Goal: Contribute content: Add original content to the website for others to see

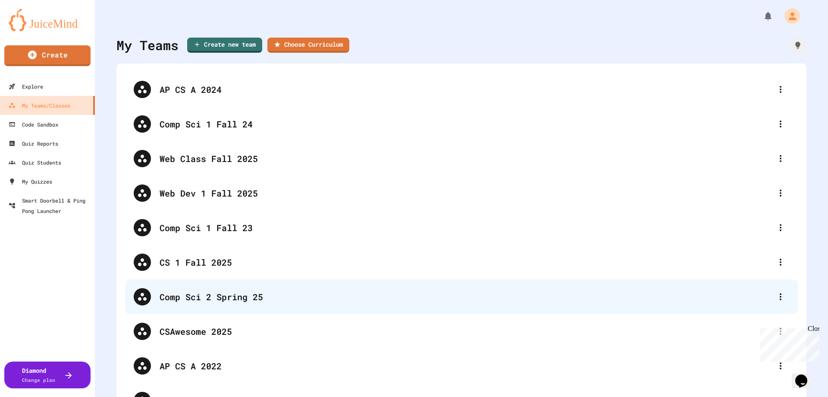
scroll to position [36, 0]
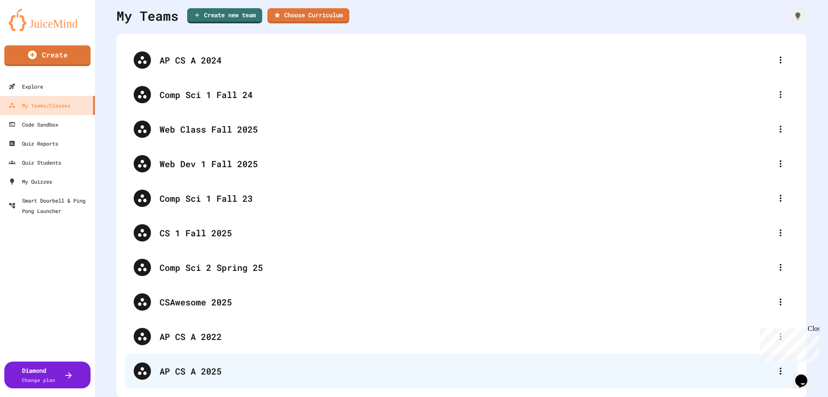
click at [212, 356] on div "AP CS A 2025" at bounding box center [461, 370] width 673 height 35
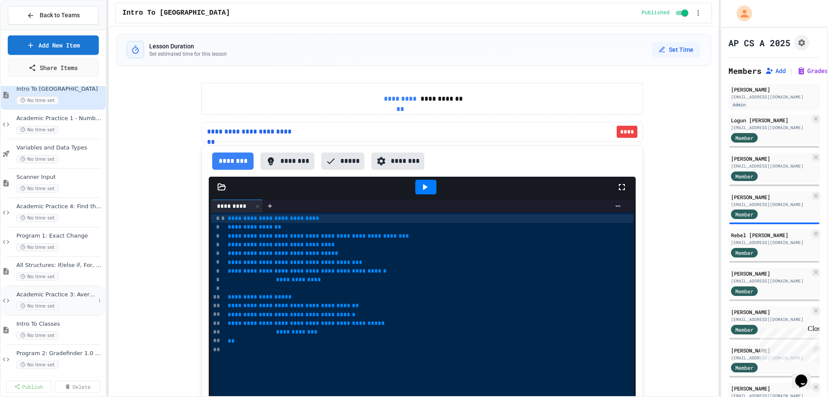
scroll to position [17, 0]
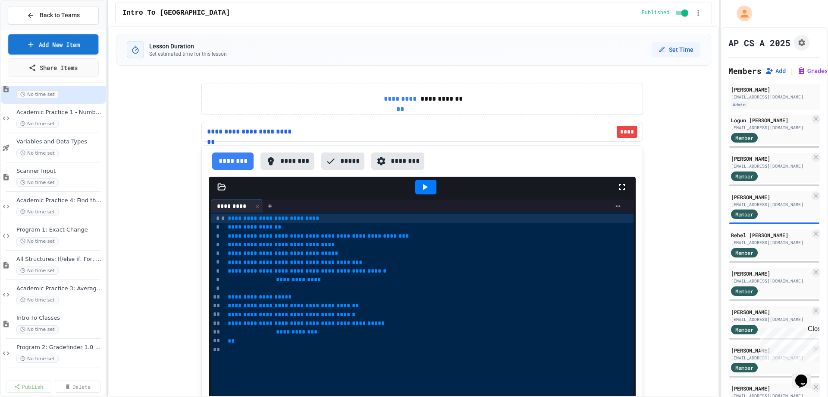
click at [65, 44] on link "Add New Item" at bounding box center [53, 44] width 90 height 20
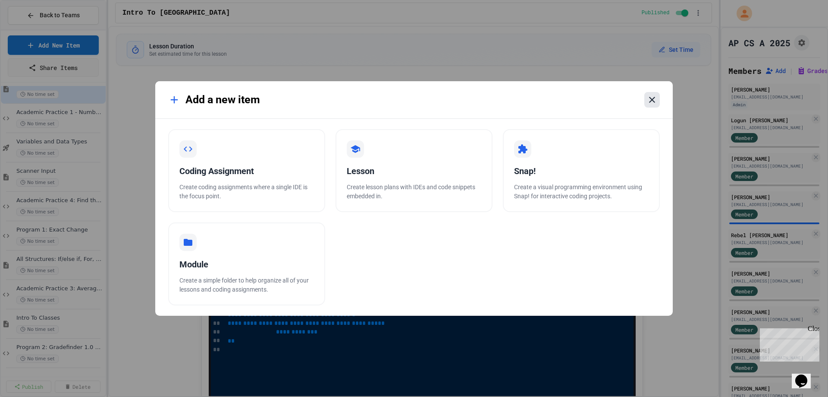
click at [650, 100] on icon at bounding box center [652, 99] width 10 height 10
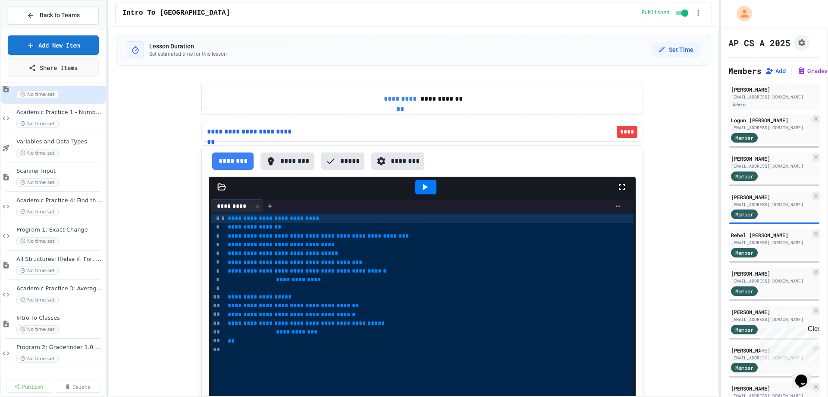
click at [58, 17] on span "Back to Teams" at bounding box center [60, 15] width 40 height 9
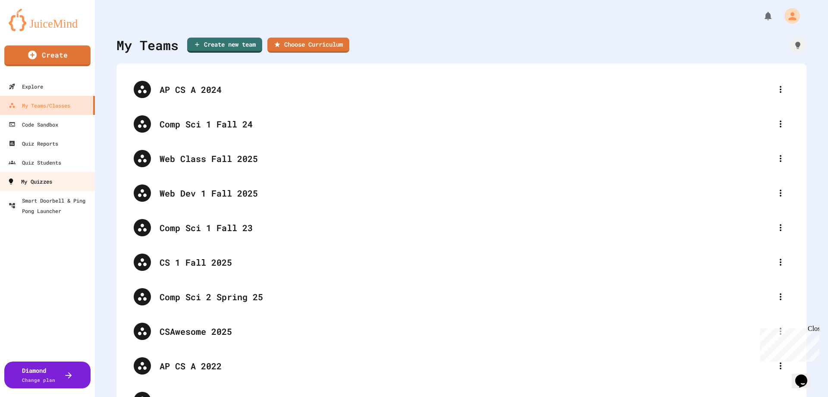
click at [36, 180] on div "My Quizzes" at bounding box center [29, 181] width 45 height 11
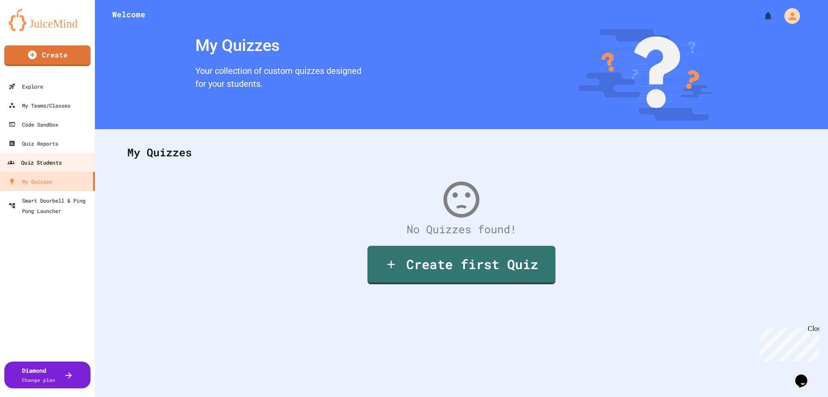
click at [43, 165] on div "Quiz Students" at bounding box center [34, 162] width 54 height 11
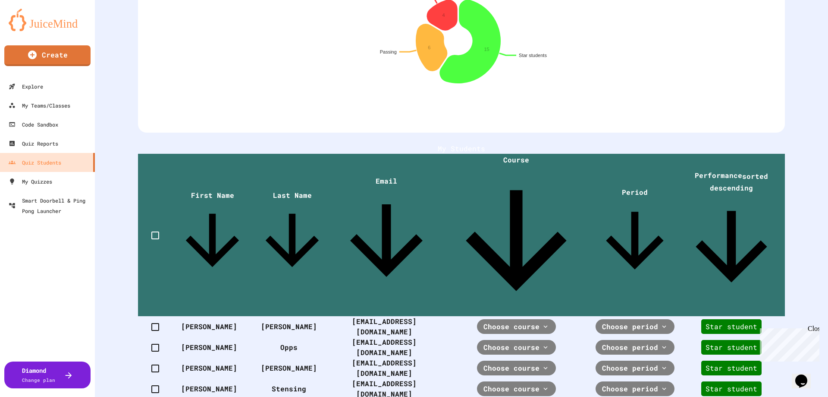
scroll to position [129, 0]
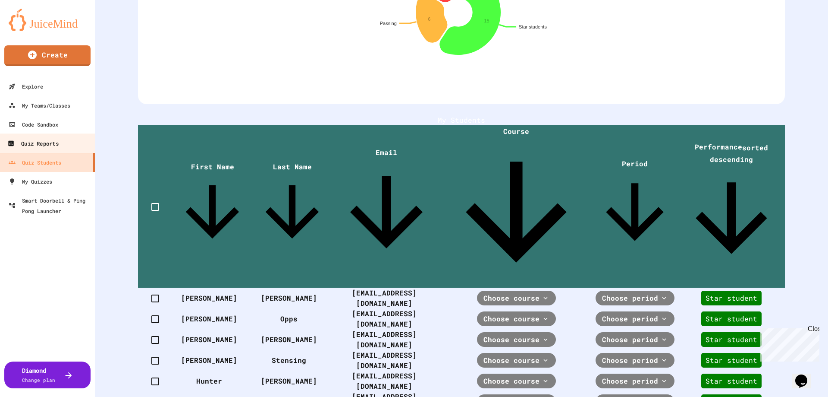
click at [47, 147] on div "Quiz Reports" at bounding box center [32, 143] width 51 height 11
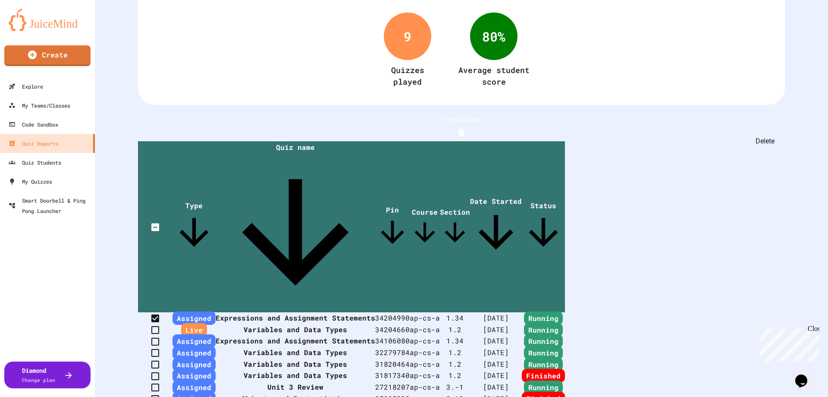
click at [465, 129] on icon "Delete" at bounding box center [462, 133] width 6 height 8
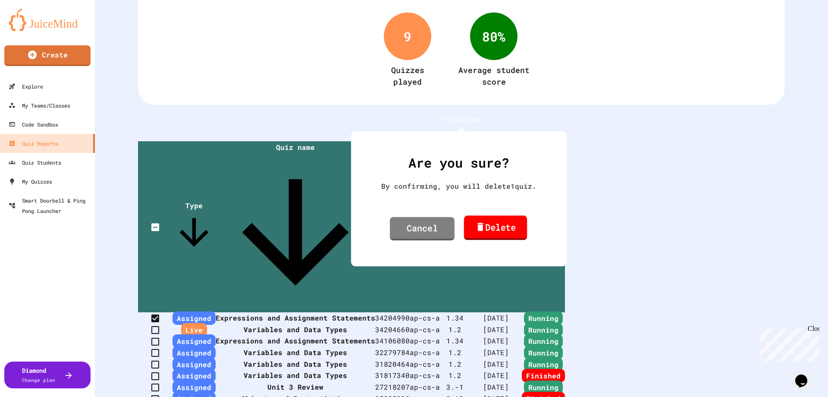
click at [491, 225] on link "Delete" at bounding box center [495, 227] width 63 height 25
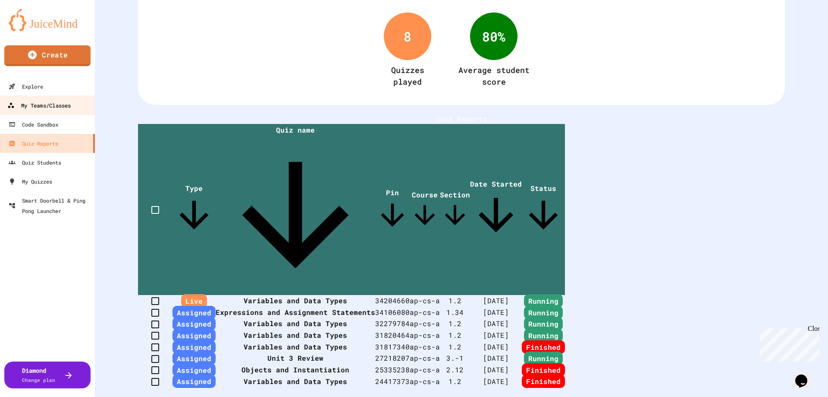
click at [46, 104] on div "My Teams/Classes" at bounding box center [38, 105] width 63 height 11
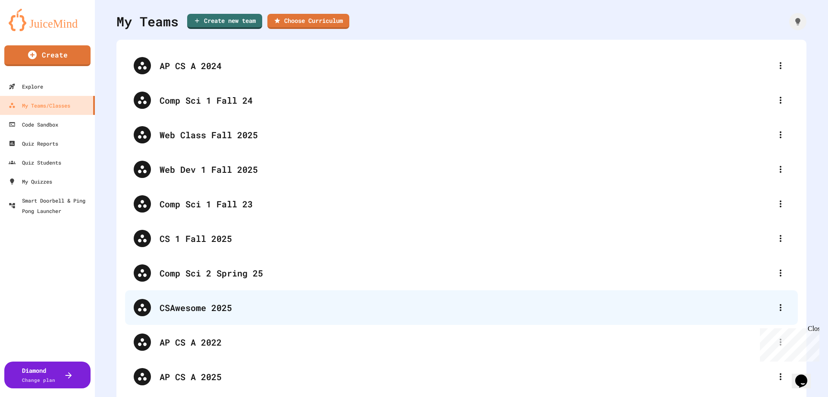
scroll to position [36, 0]
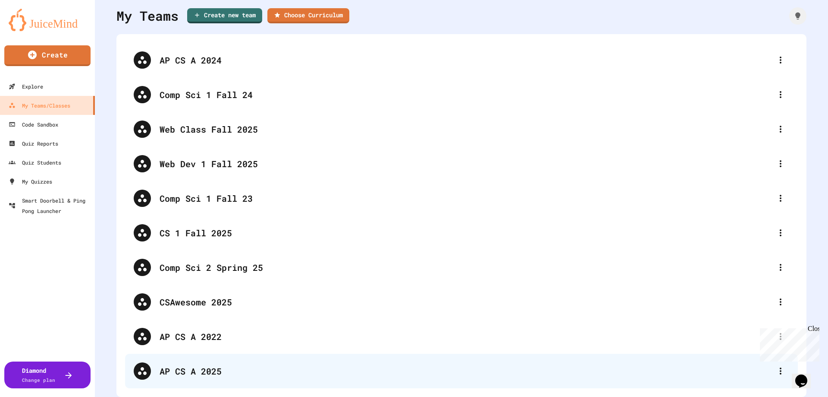
click at [185, 371] on div "AP CS A 2025" at bounding box center [461, 370] width 673 height 35
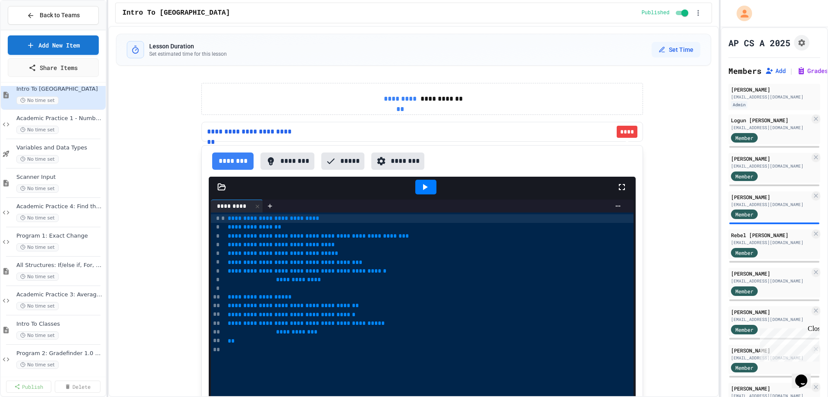
scroll to position [17, 0]
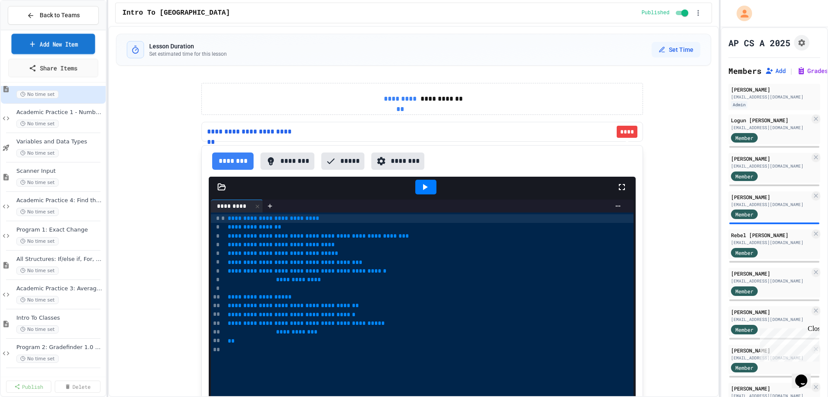
click at [63, 43] on link "Add New Item" at bounding box center [54, 44] width 84 height 20
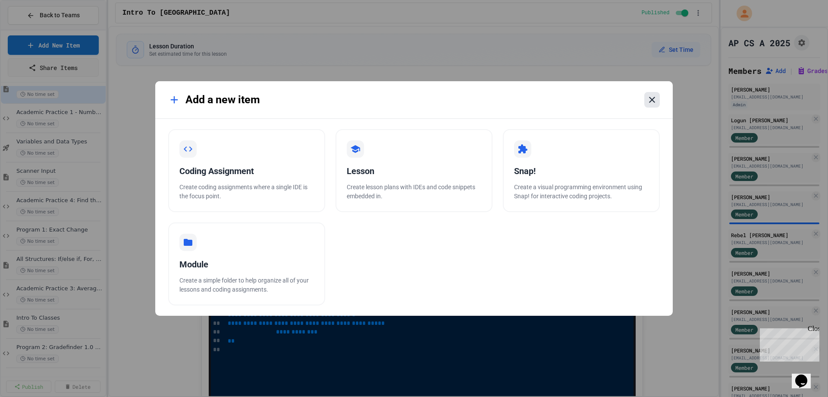
click at [651, 101] on icon at bounding box center [652, 100] width 6 height 6
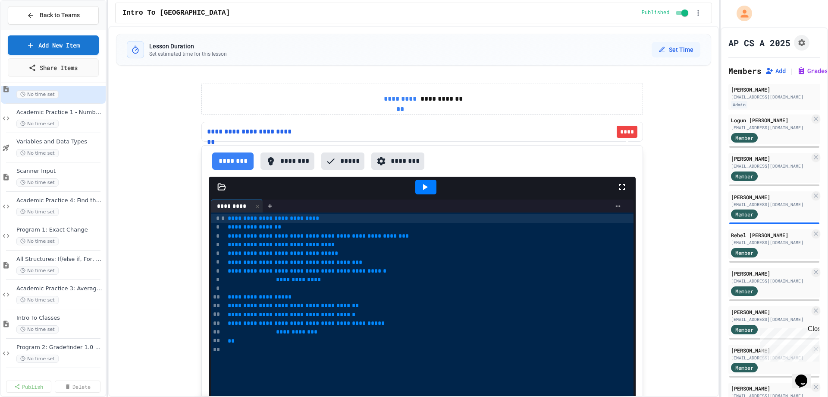
drag, startPoint x: 542, startPoint y: 189, endPoint x: 525, endPoint y: 186, distance: 17.9
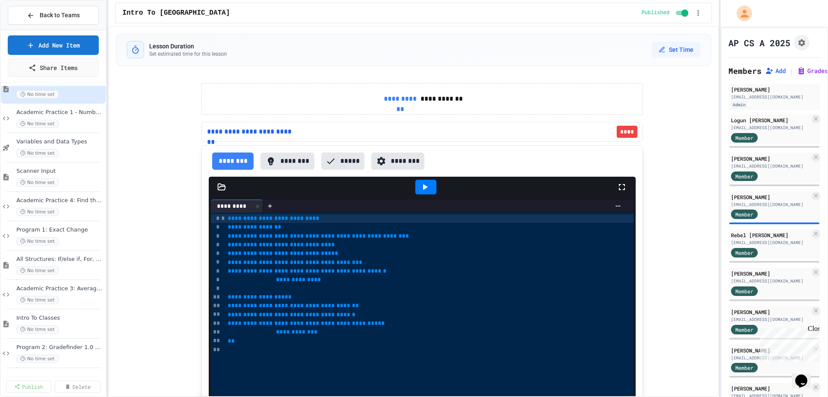
click at [66, 17] on span "Back to Teams" at bounding box center [60, 15] width 40 height 9
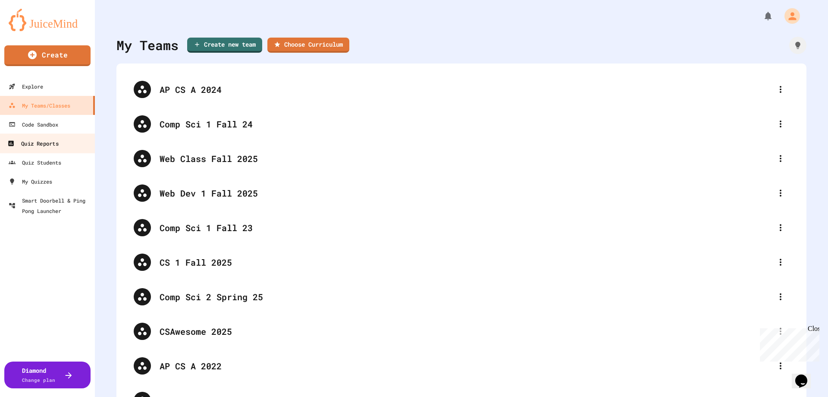
click at [49, 144] on div "Quiz Reports" at bounding box center [32, 143] width 51 height 11
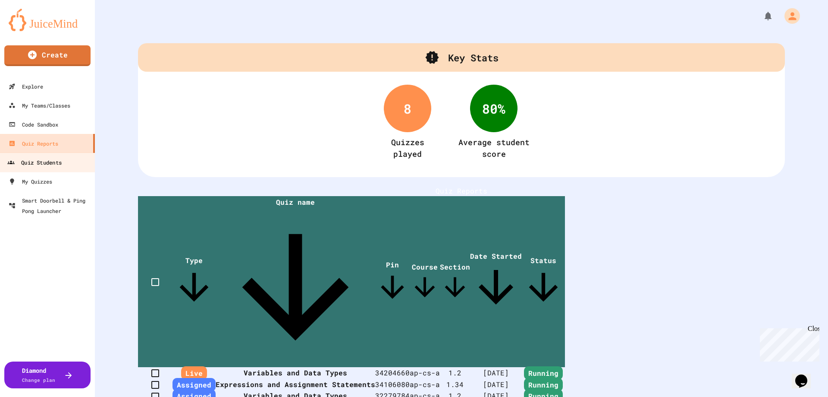
click at [51, 159] on div "Quiz Students" at bounding box center [34, 162] width 54 height 11
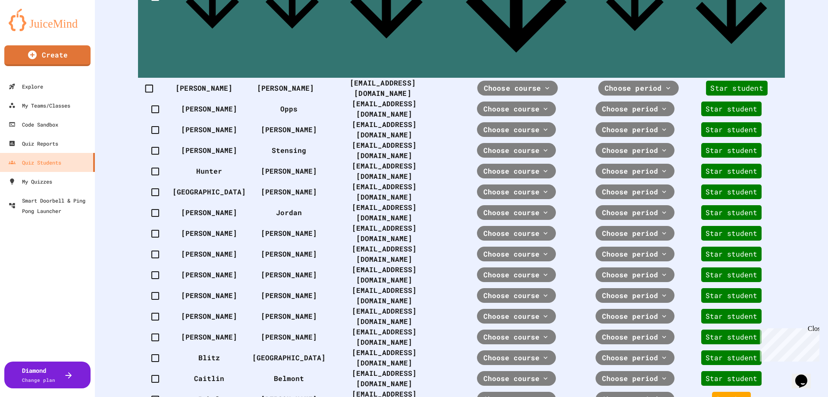
scroll to position [388, 0]
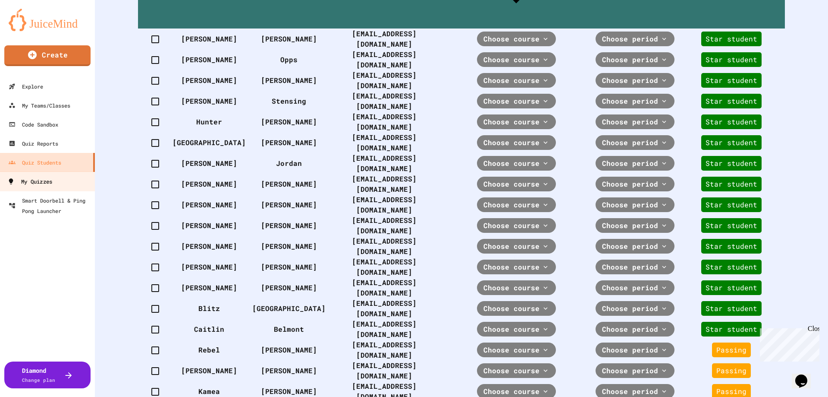
click at [31, 181] on div "My Quizzes" at bounding box center [29, 181] width 45 height 11
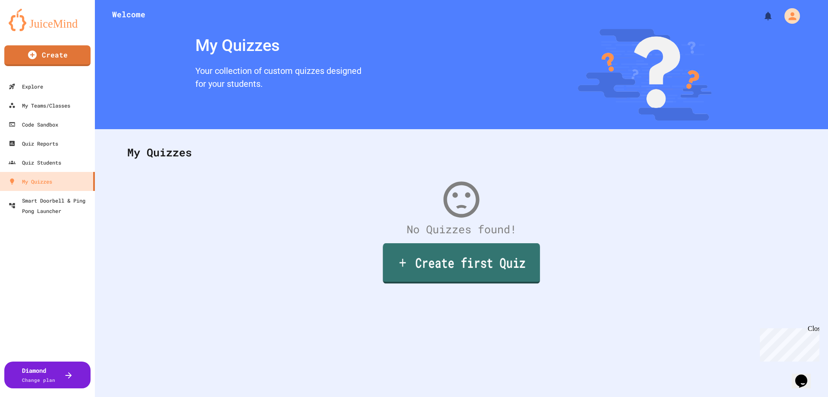
click at [462, 271] on link "Create first Quiz" at bounding box center [461, 263] width 157 height 40
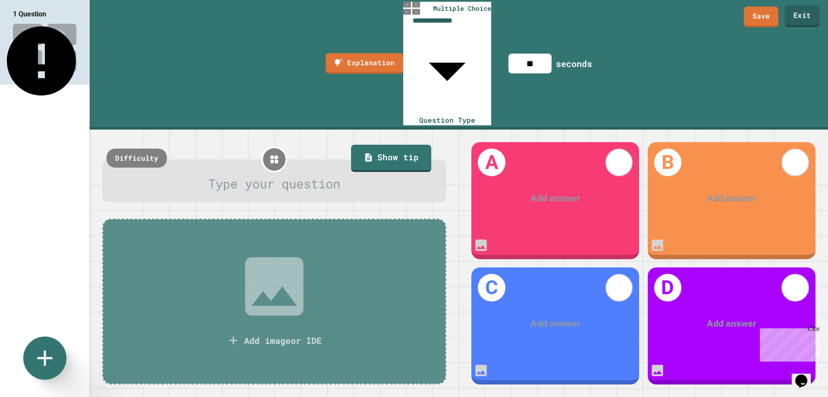
click at [799, 15] on link "Exit" at bounding box center [802, 16] width 35 height 22
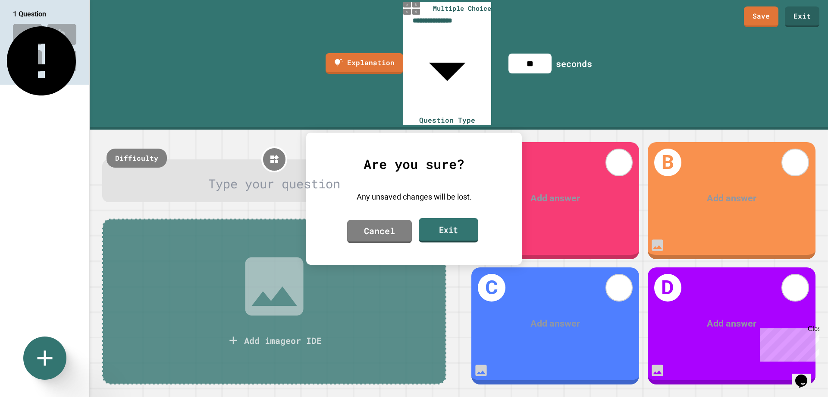
click at [437, 223] on link "Exit" at bounding box center [449, 229] width 60 height 25
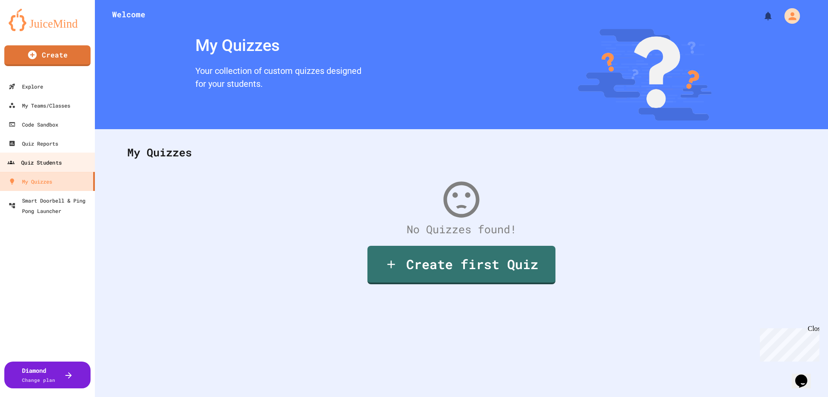
click at [46, 158] on div "Quiz Students" at bounding box center [34, 162] width 54 height 11
